Goal: Transaction & Acquisition: Subscribe to service/newsletter

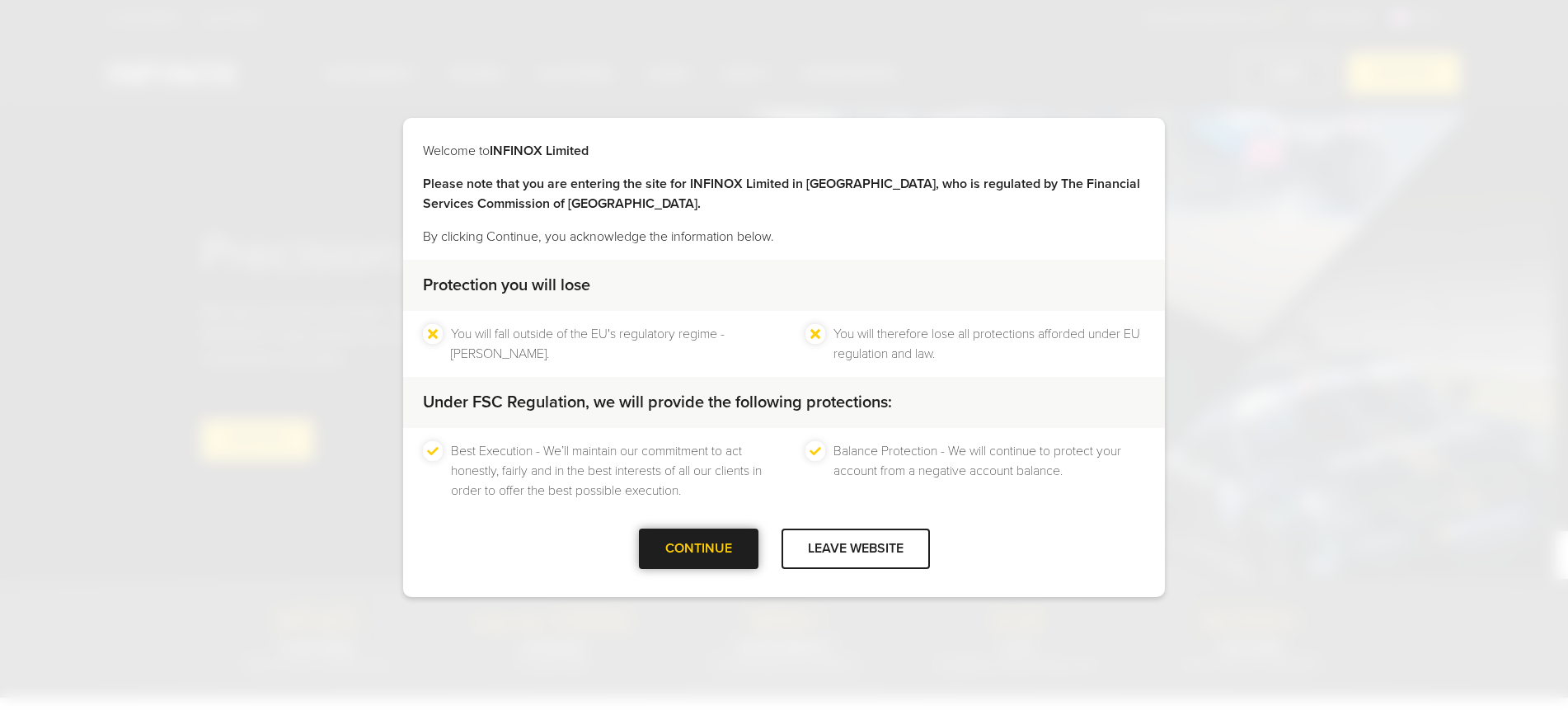
click at [681, 559] on div "CONTINUE" at bounding box center [699, 549] width 120 height 41
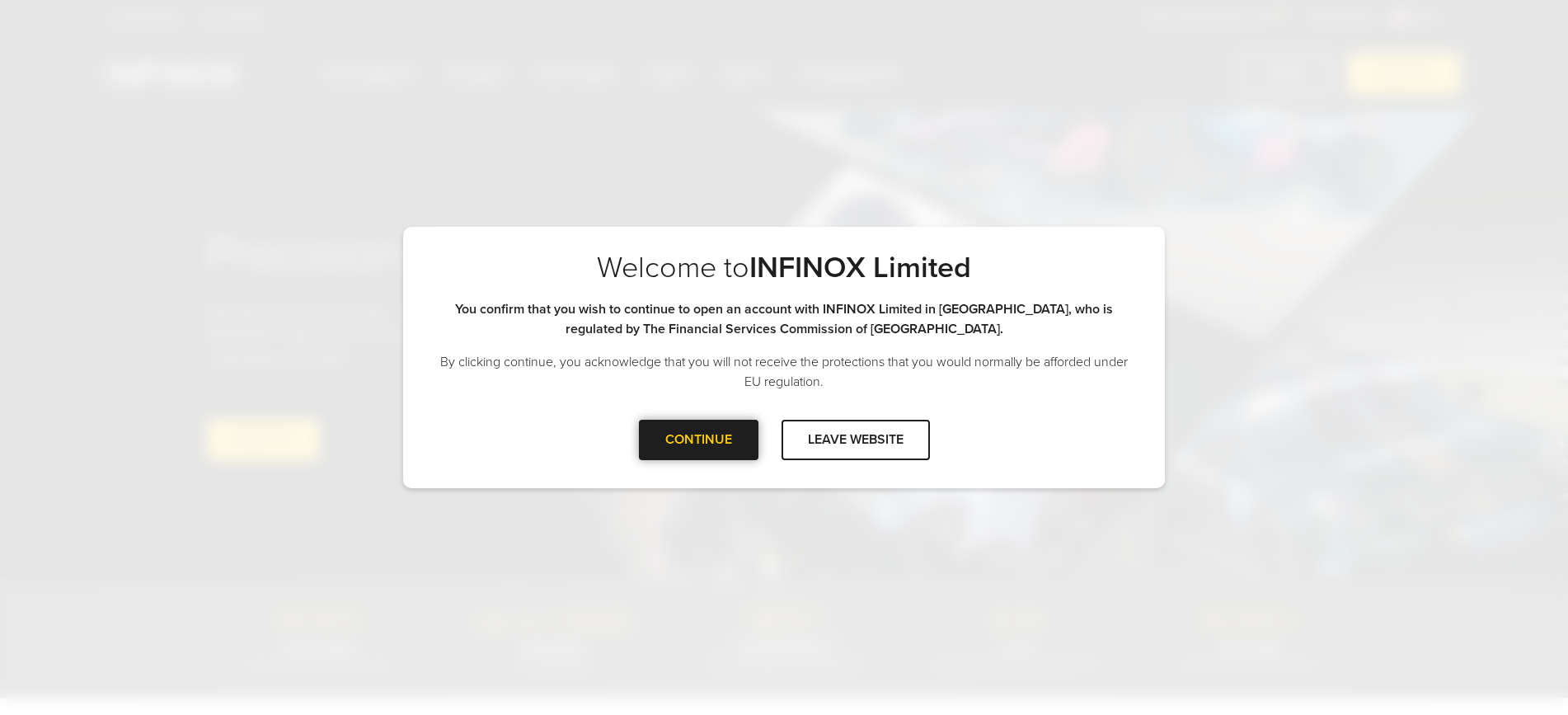
click at [718, 449] on div "CONTINUE" at bounding box center [699, 439] width 120 height 41
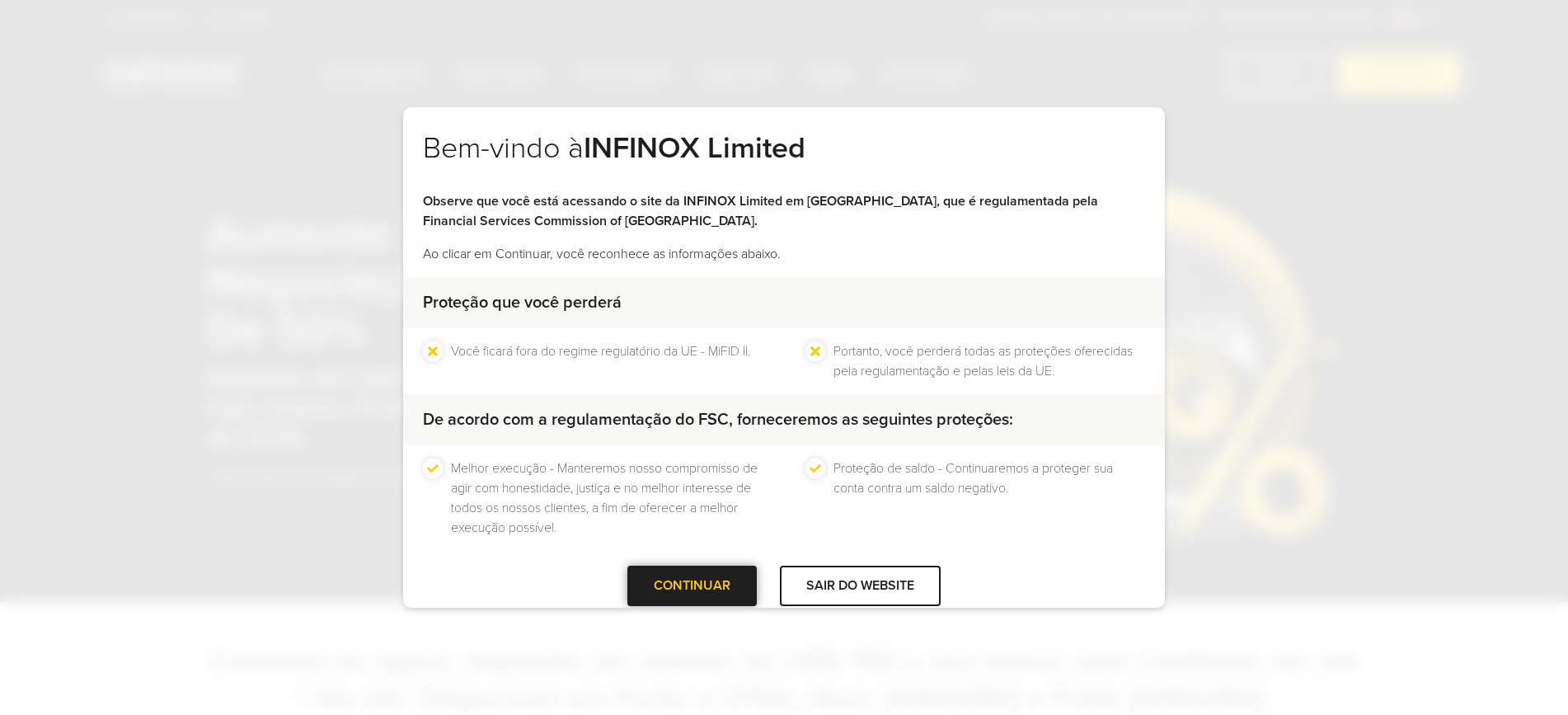
click at [693, 587] on div at bounding box center [693, 587] width 0 height 0
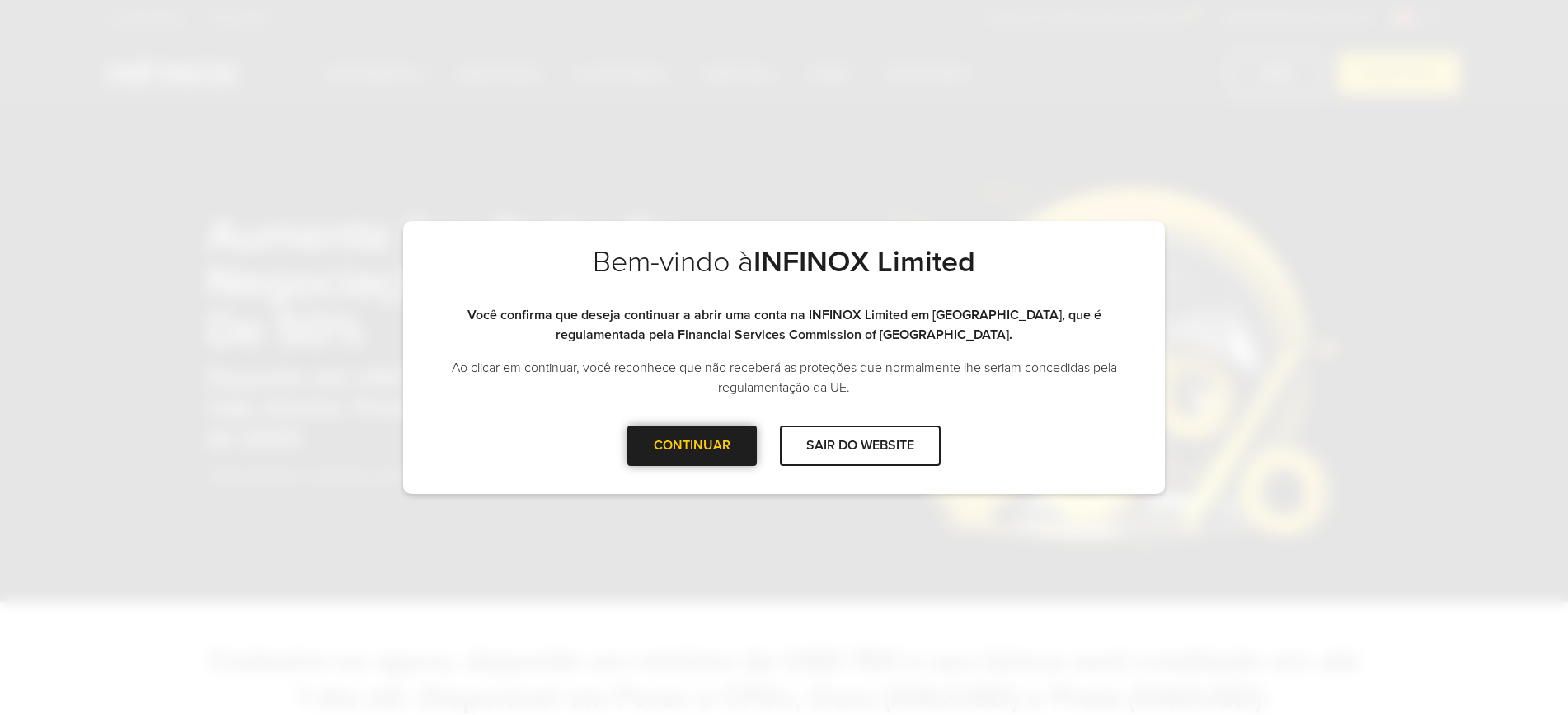
click at [693, 445] on div at bounding box center [693, 445] width 0 height 0
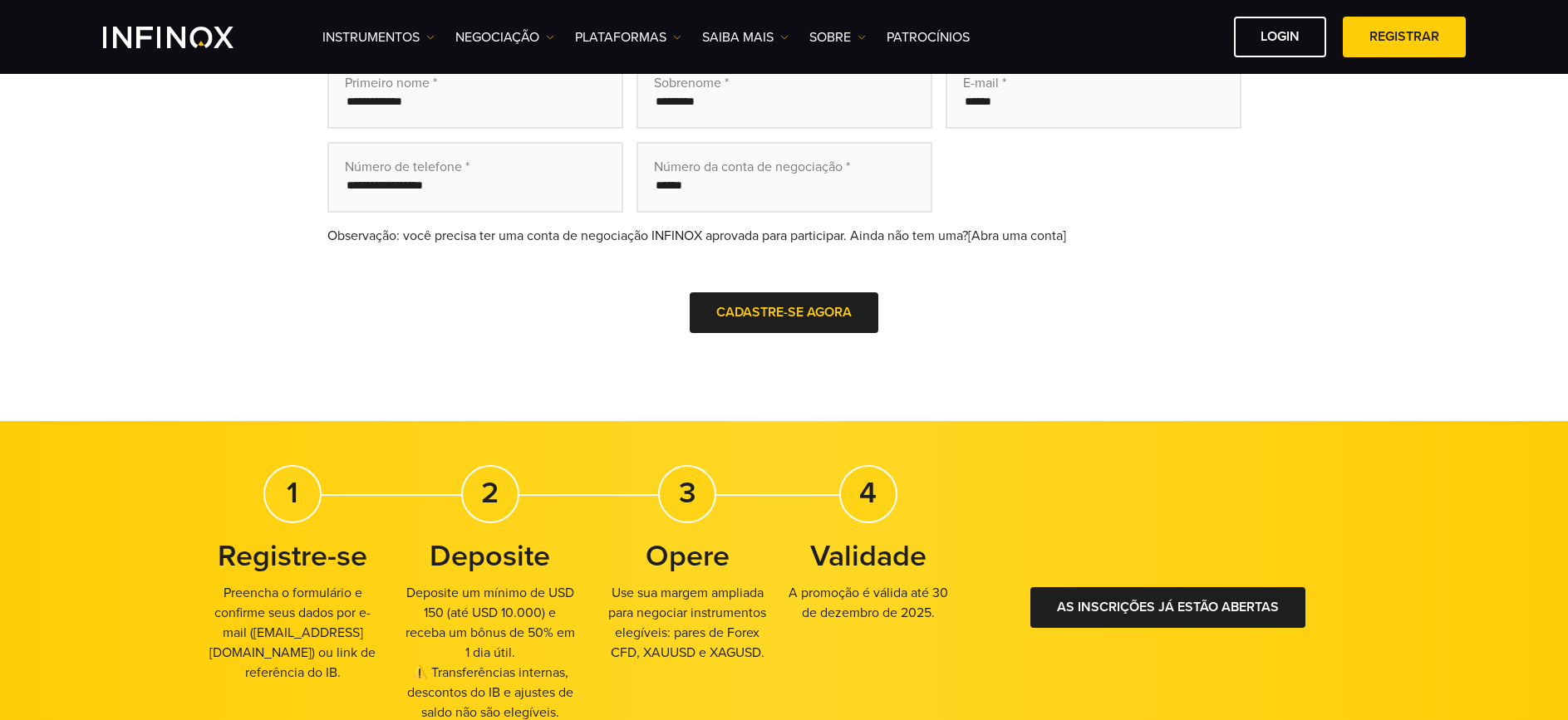
scroll to position [671, 0]
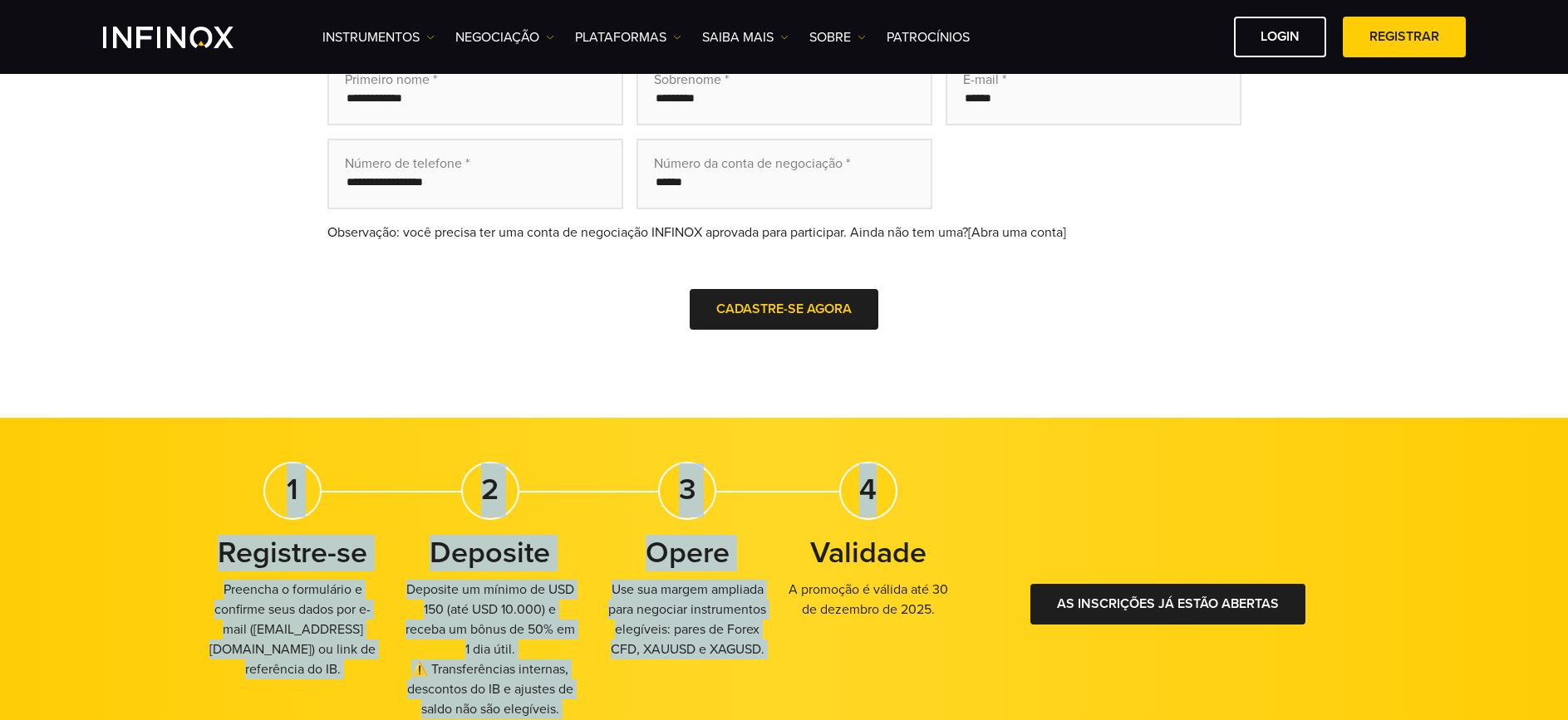
drag, startPoint x: 344, startPoint y: 476, endPoint x: 943, endPoint y: 476, distance: 599.0
click at [943, 476] on div "1 Registre-se Preencha o formulário e confirme seus dados por e-mail ( [EMAIL_A…" at bounding box center [581, 597] width 756 height 271
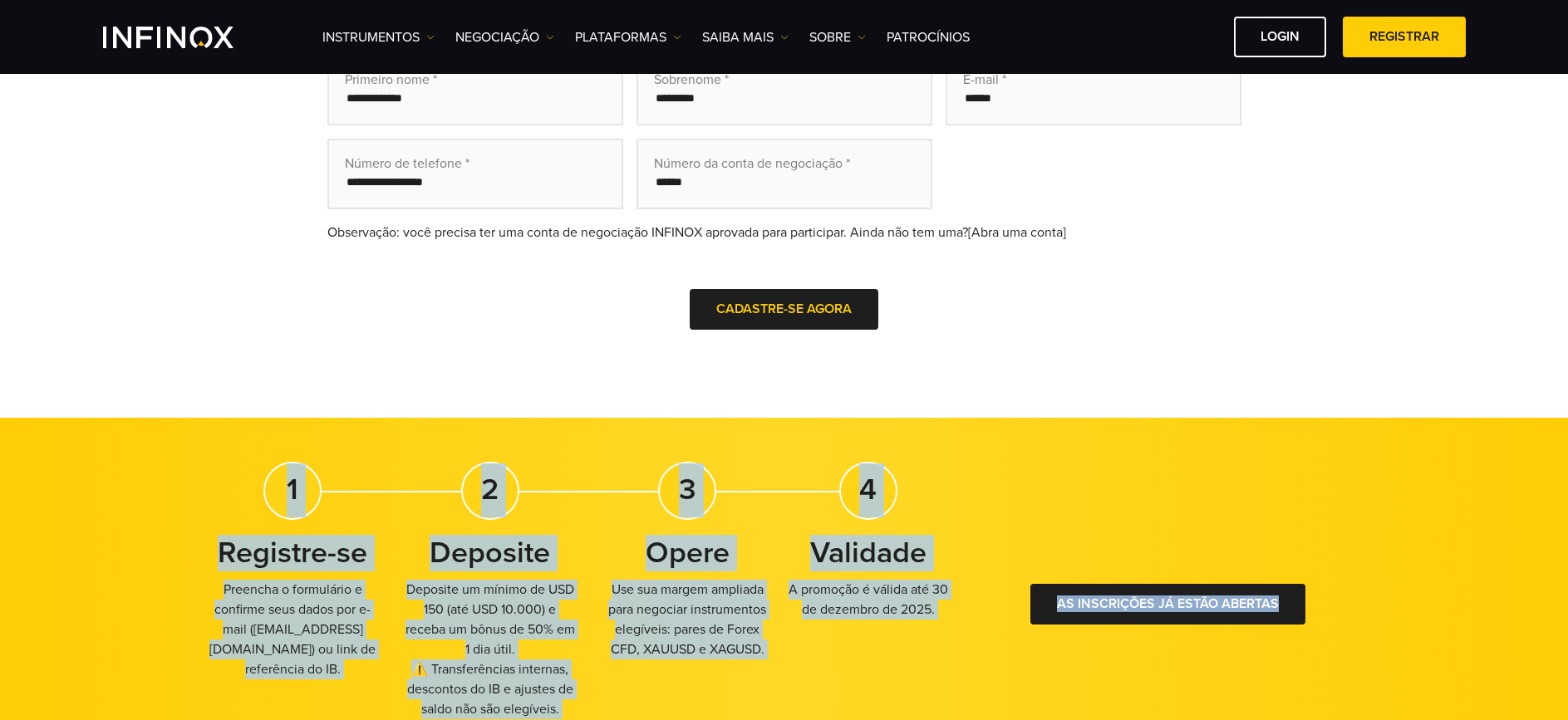
drag, startPoint x: 970, startPoint y: 633, endPoint x: 241, endPoint y: 449, distance: 751.9
click at [241, 449] on div "1 Registre-se Preencha o formulário e confirme seus dados por e-mail ( [EMAIL_A…" at bounding box center [784, 592] width 1568 height 348
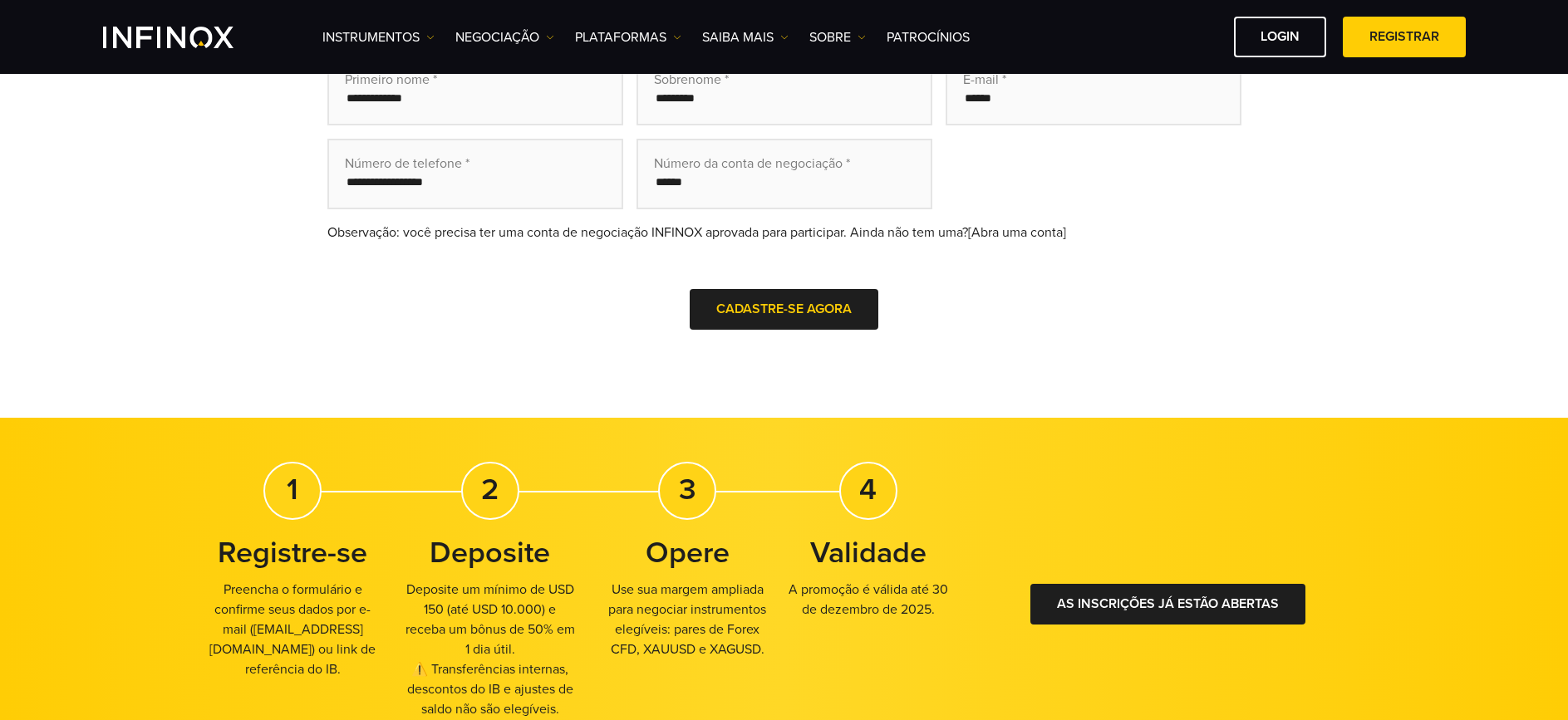
click at [514, 488] on div "2" at bounding box center [490, 490] width 58 height 58
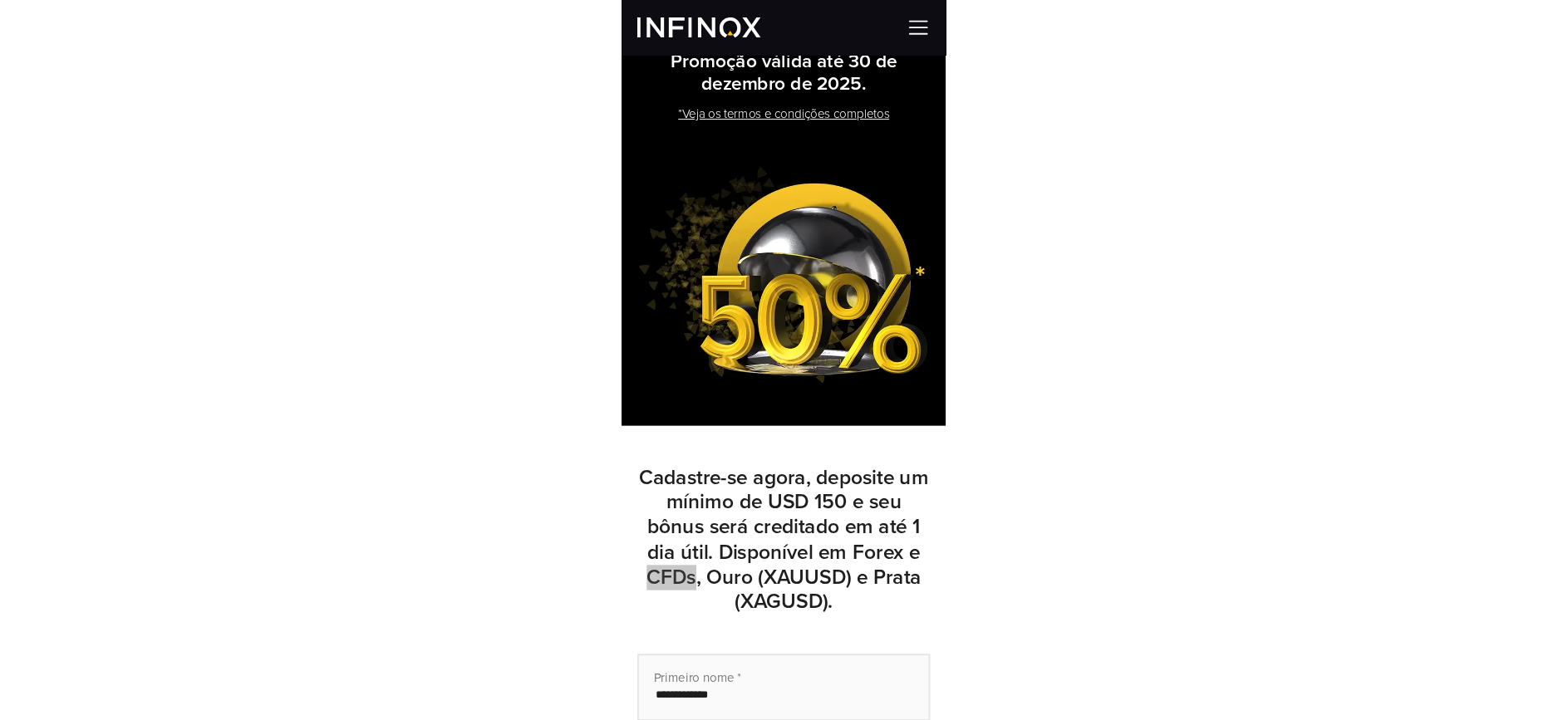
scroll to position [0, 0]
